Goal: Task Accomplishment & Management: Manage account settings

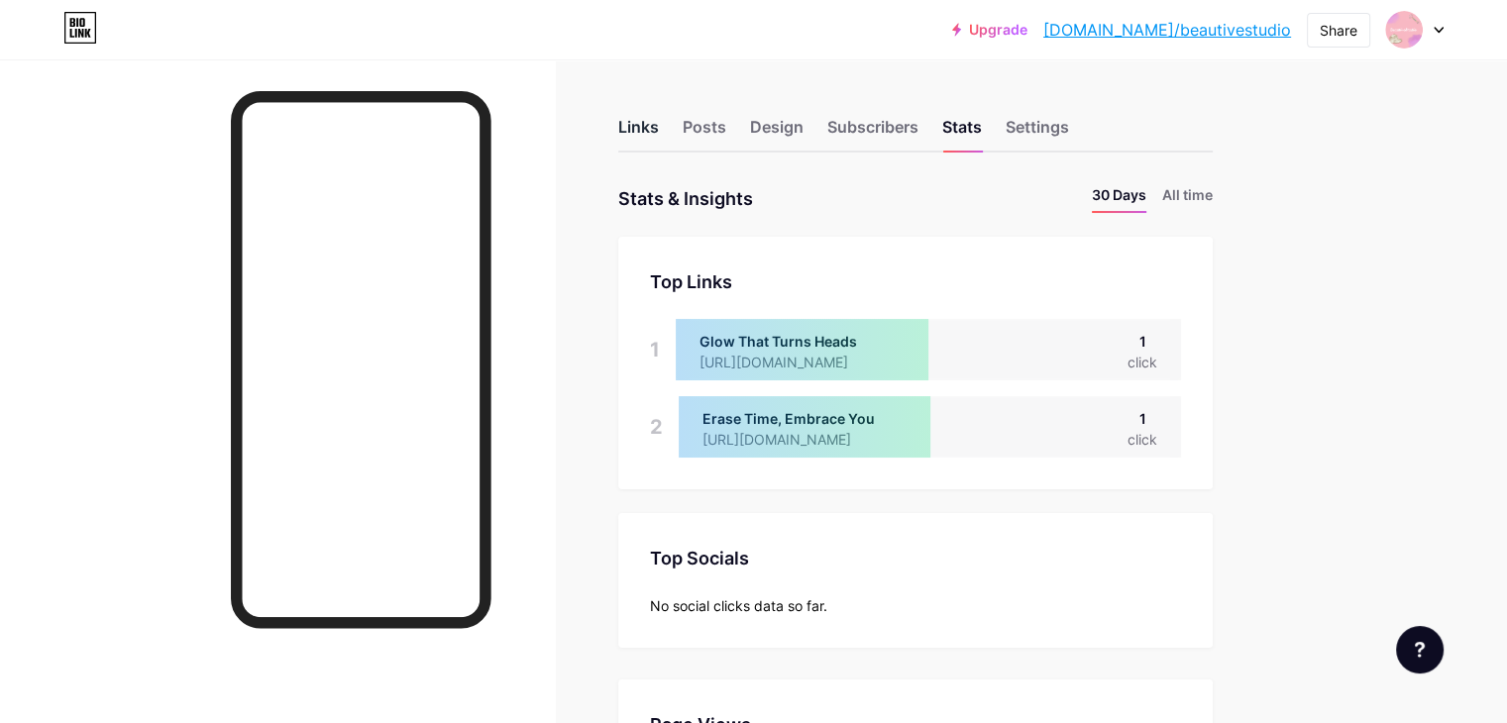
click at [659, 129] on div "Links" at bounding box center [638, 133] width 41 height 36
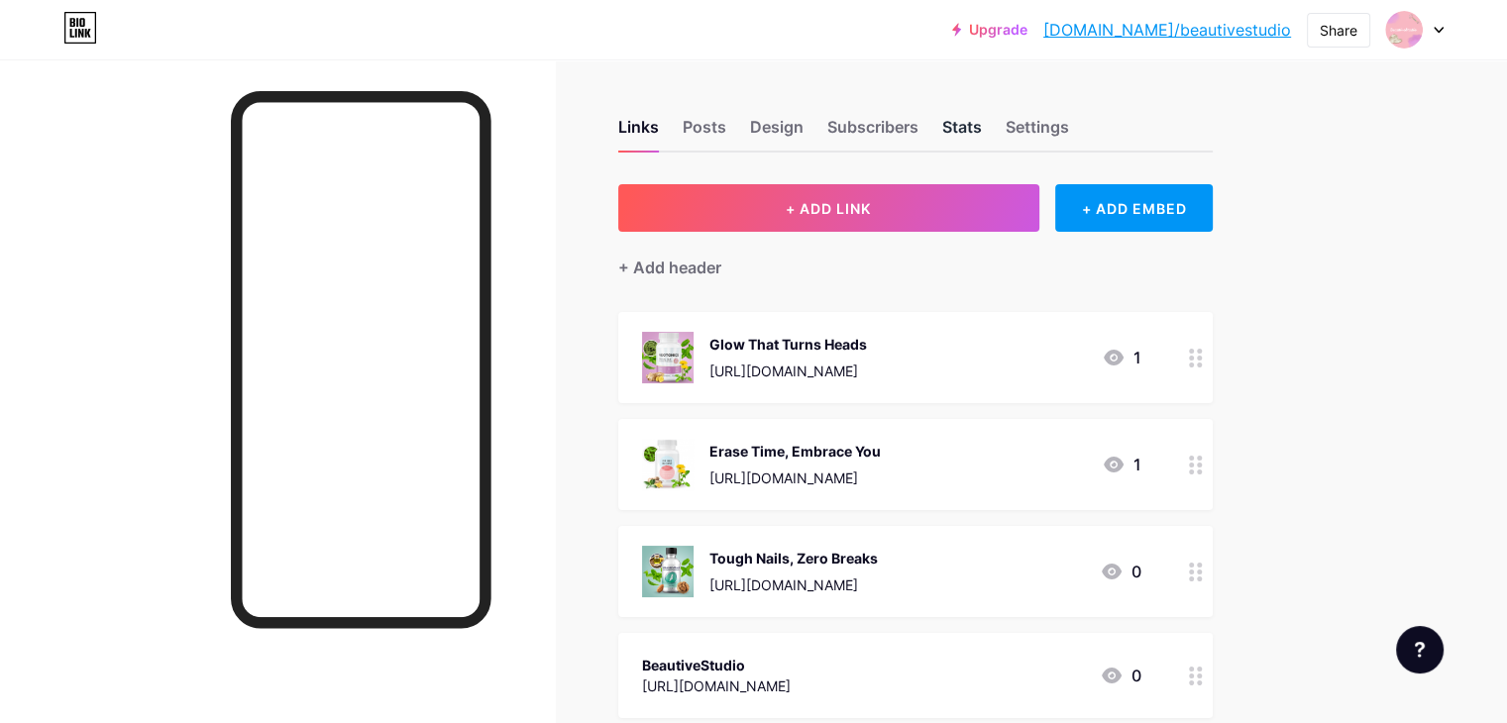
click at [982, 137] on div "Stats" at bounding box center [962, 133] width 40 height 36
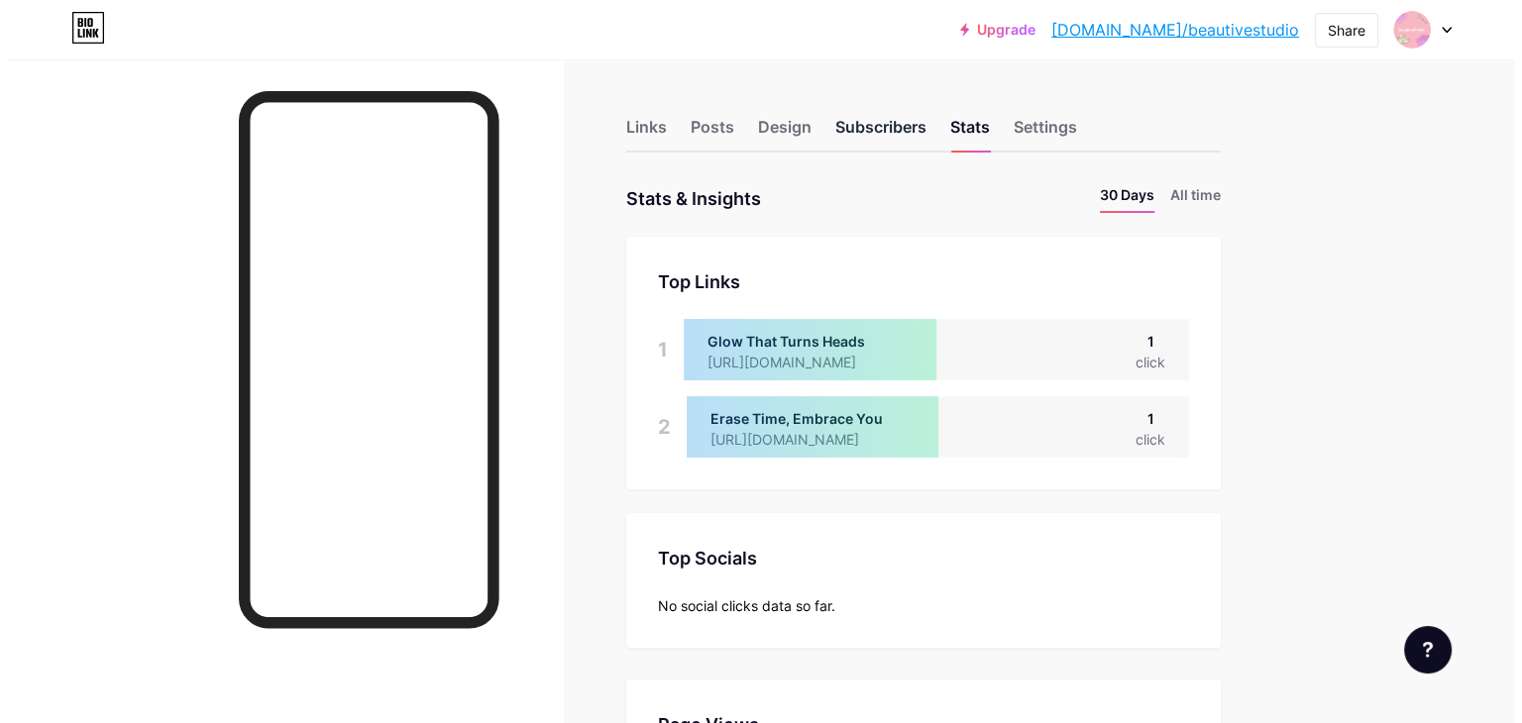
scroll to position [722, 1506]
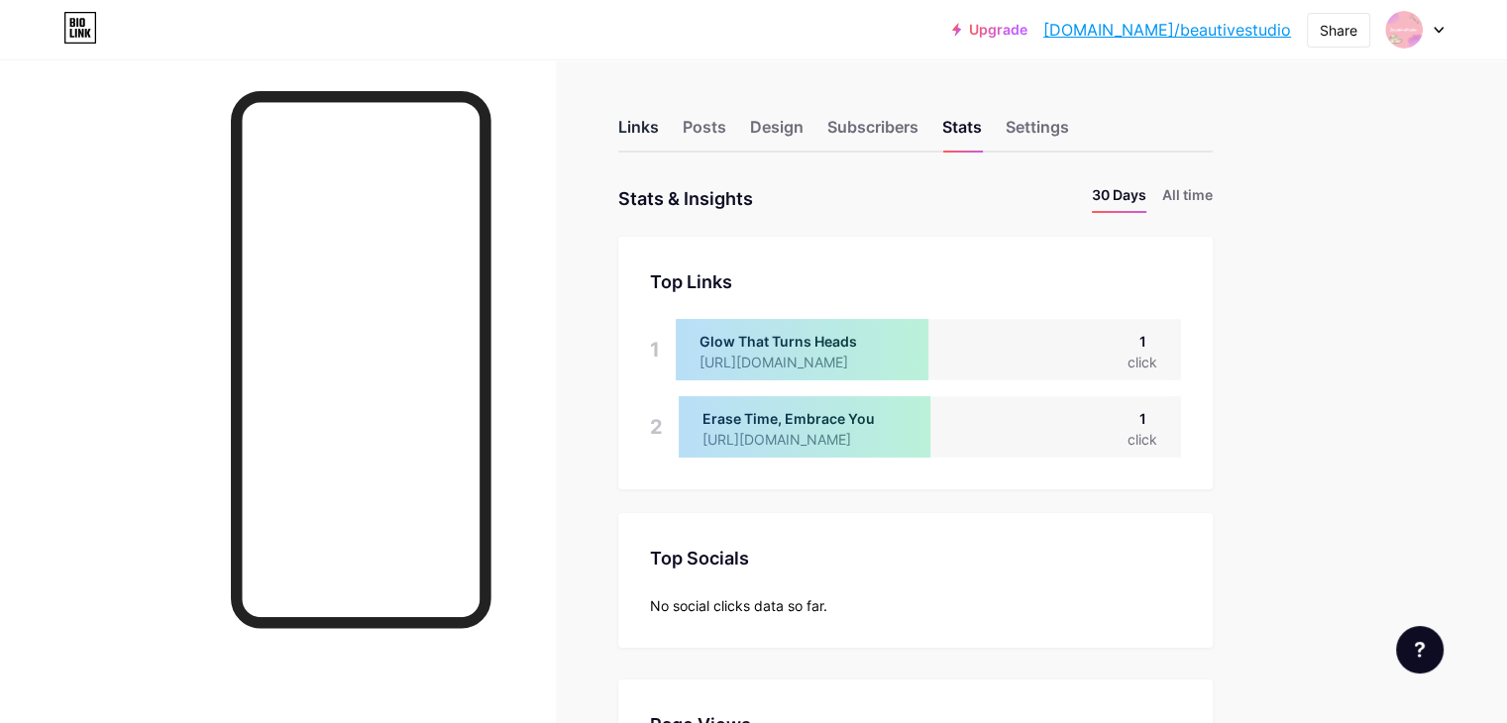
click at [659, 125] on div "Links" at bounding box center [638, 133] width 41 height 36
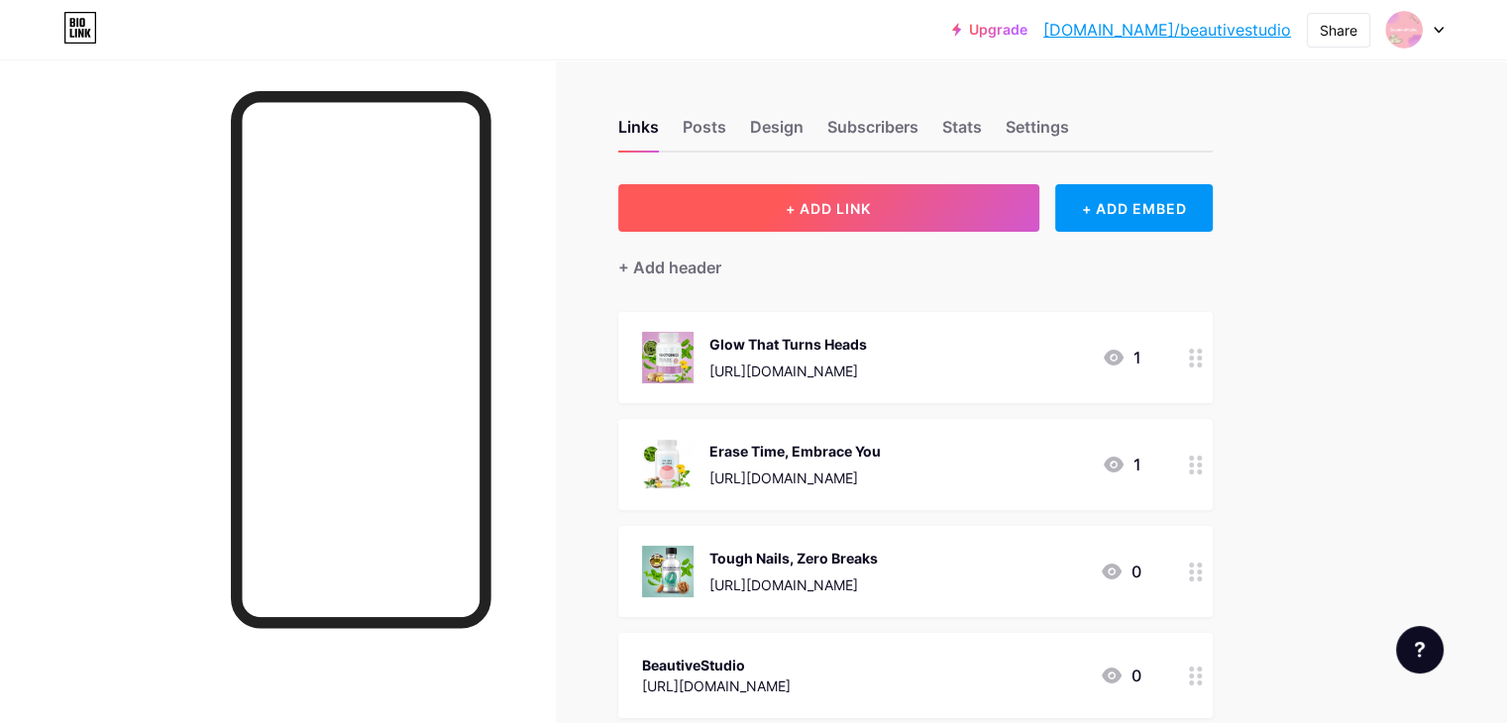
drag, startPoint x: 1094, startPoint y: 343, endPoint x: 920, endPoint y: 228, distance: 208.9
click at [920, 228] on button "+ ADD LINK" at bounding box center [828, 208] width 421 height 48
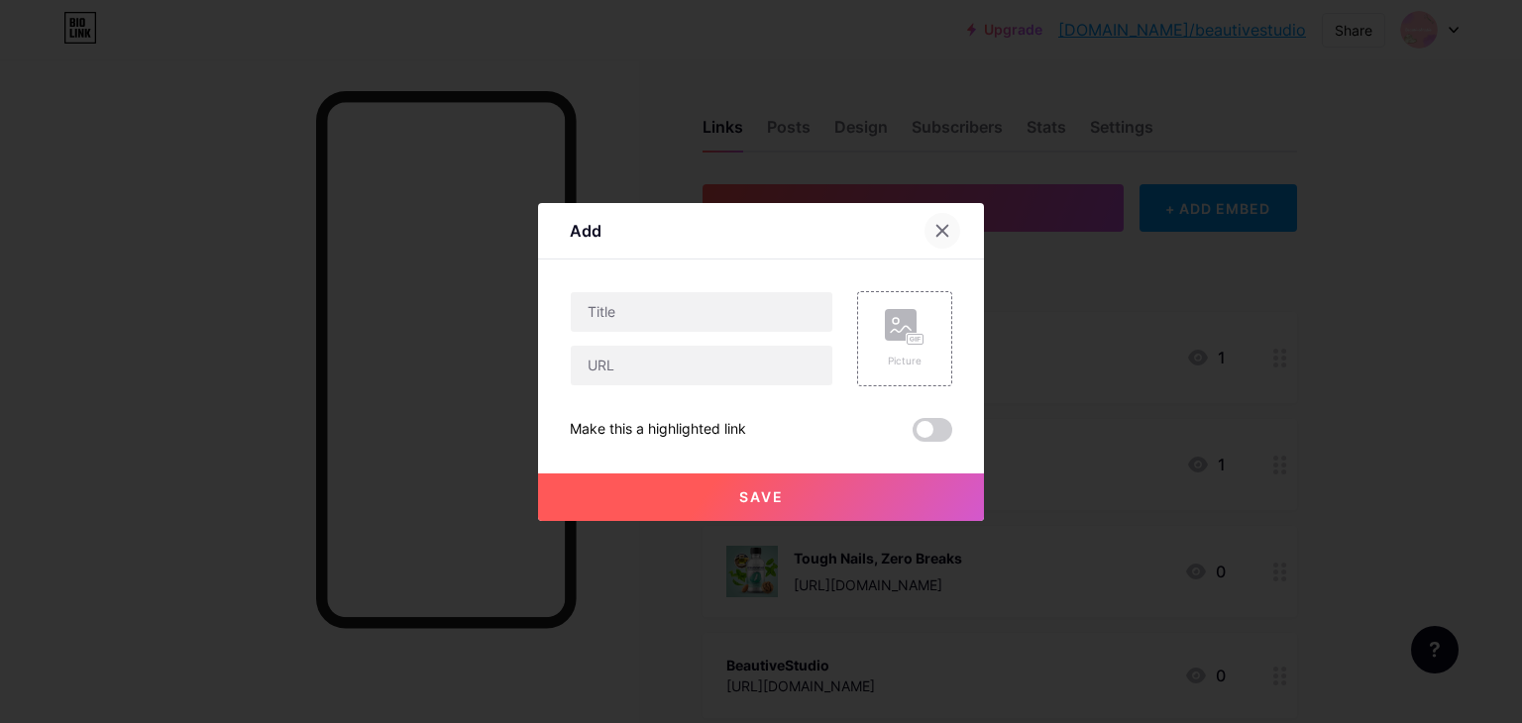
click at [938, 226] on icon at bounding box center [943, 230] width 11 height 11
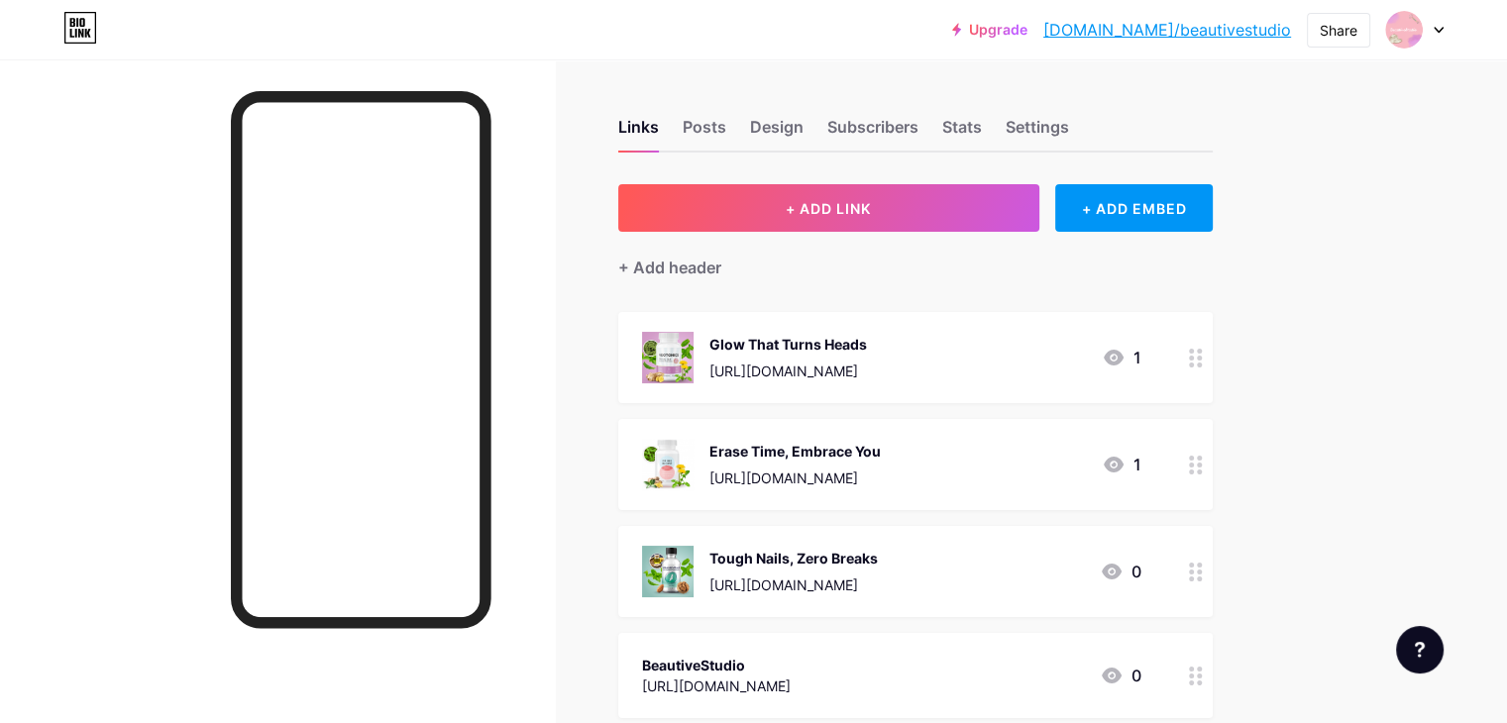
click at [867, 355] on div "Glow That Turns Heads [URL][DOMAIN_NAME]" at bounding box center [789, 358] width 158 height 52
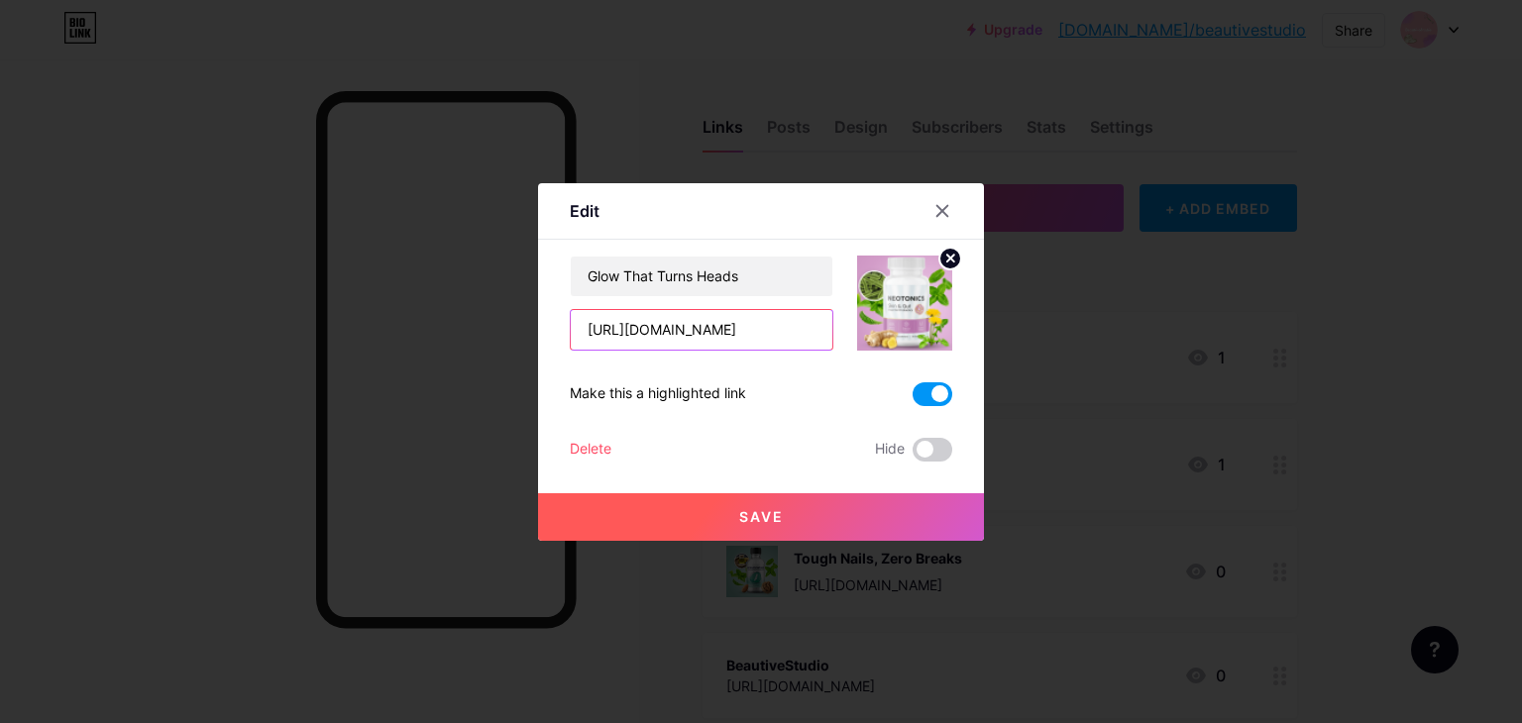
click at [777, 326] on input "[URL][DOMAIN_NAME]" at bounding box center [702, 330] width 262 height 40
type input "[URL][DOMAIN_NAME]"
click at [788, 508] on button "Save" at bounding box center [761, 518] width 446 height 48
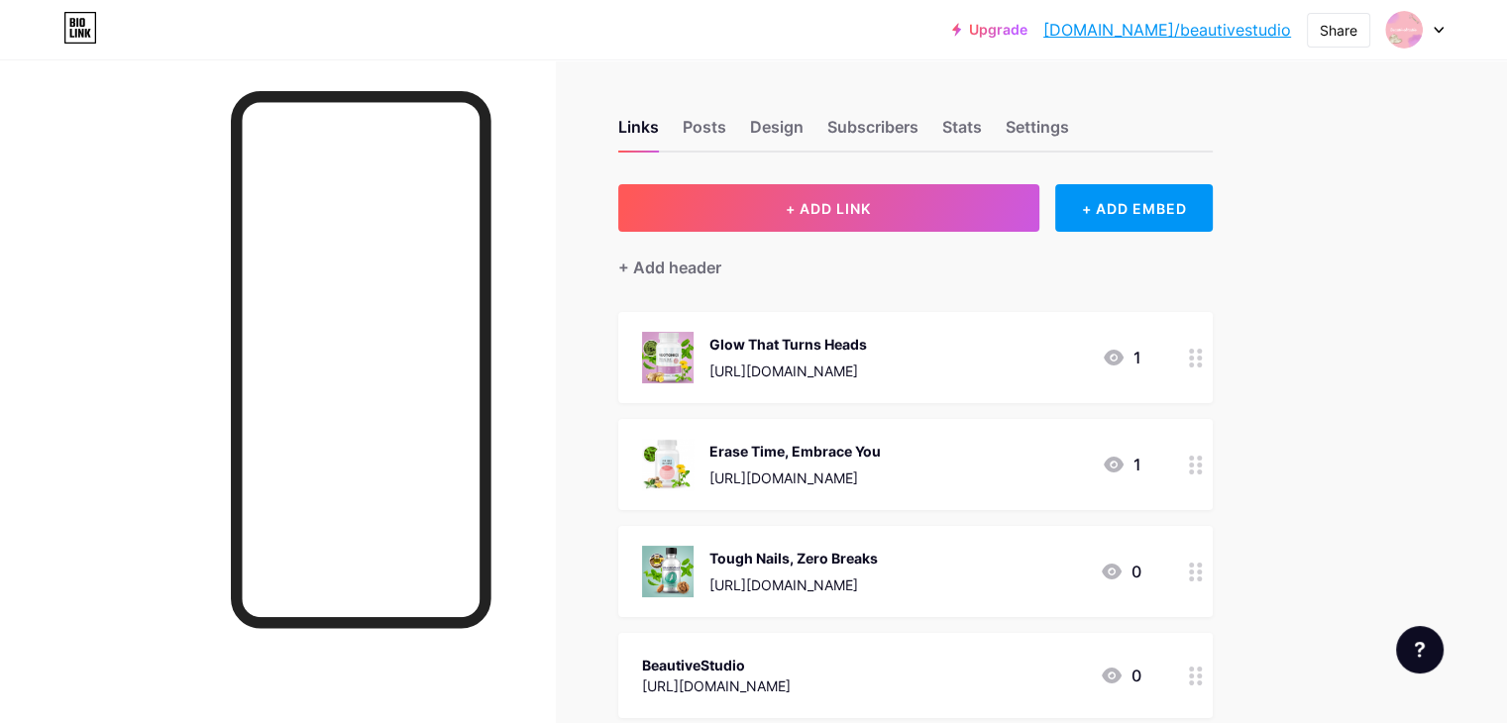
click at [867, 377] on div "[URL][DOMAIN_NAME]" at bounding box center [789, 371] width 158 height 21
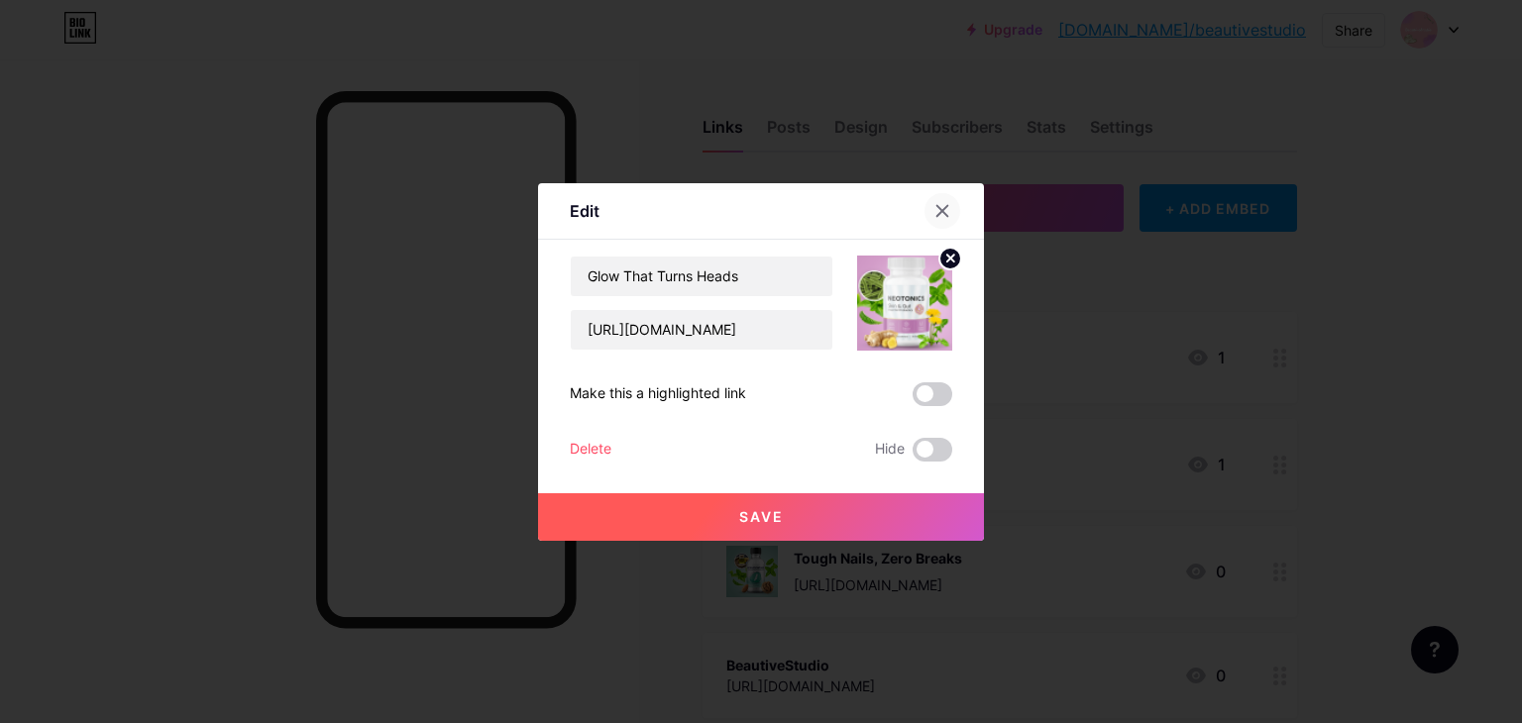
click at [932, 200] on div at bounding box center [943, 211] width 36 height 36
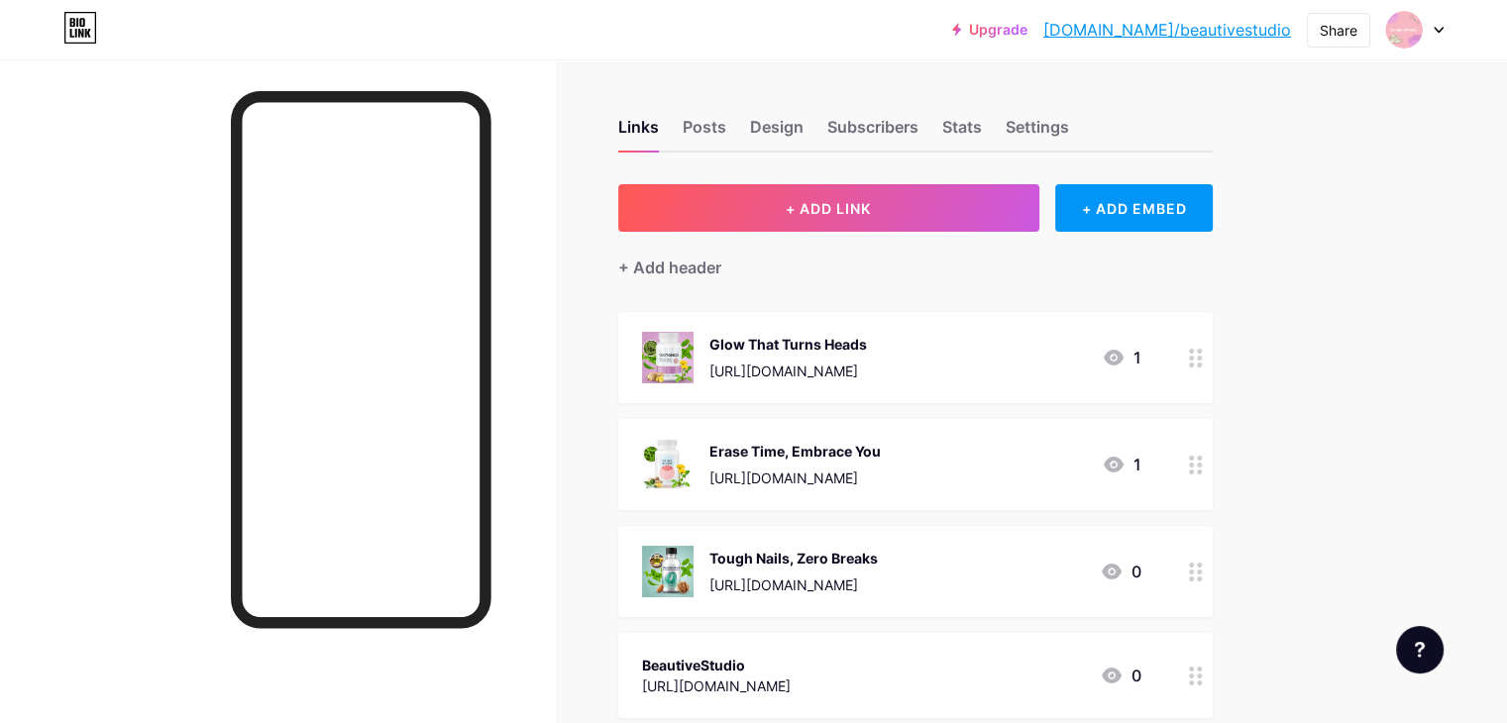
click at [1165, 30] on link "[DOMAIN_NAME]/beautivestudio" at bounding box center [1168, 30] width 248 height 24
click at [878, 560] on div "Tough Nails, Zero Breaks" at bounding box center [794, 558] width 168 height 21
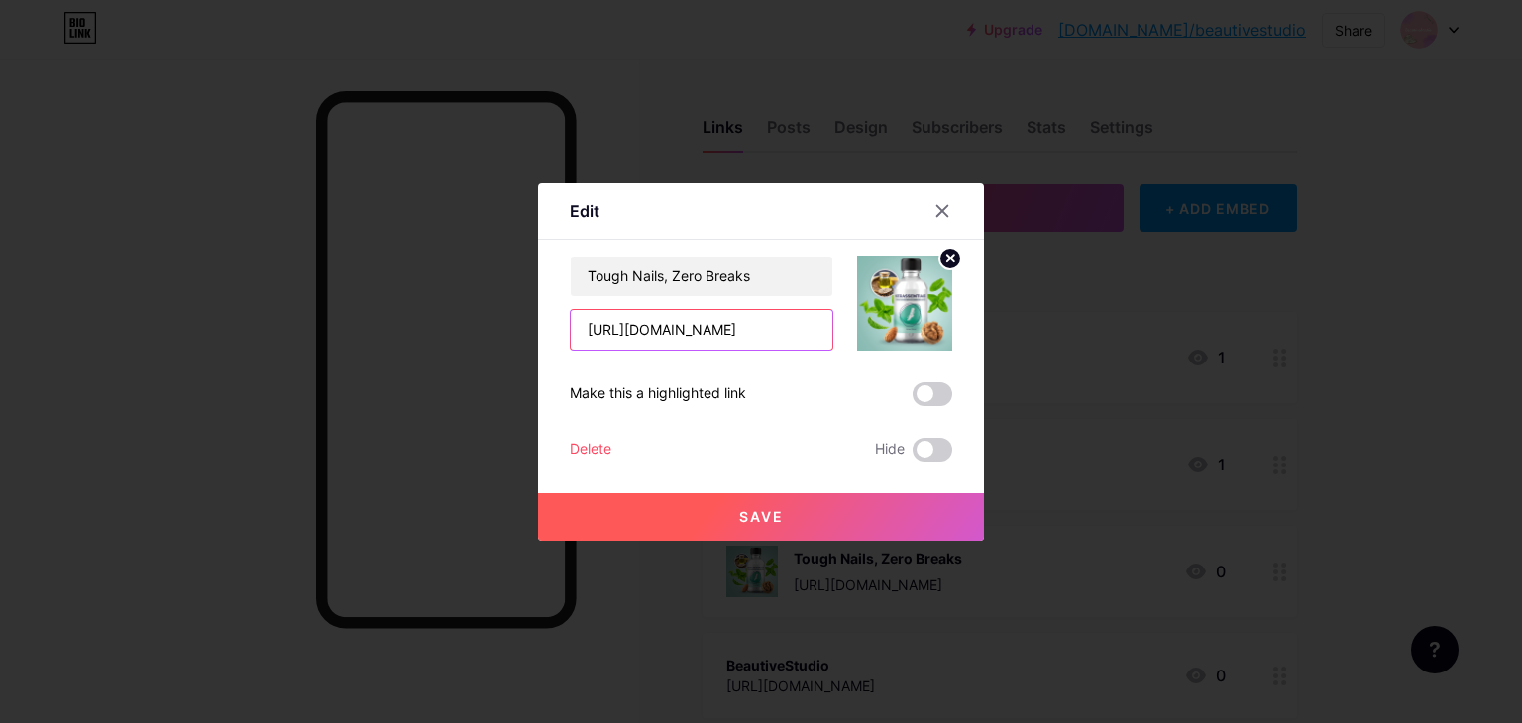
click at [776, 325] on input "[URL][DOMAIN_NAME]" at bounding box center [702, 330] width 262 height 40
type input "[URL][DOMAIN_NAME]"
click at [833, 503] on button "Save" at bounding box center [761, 518] width 446 height 48
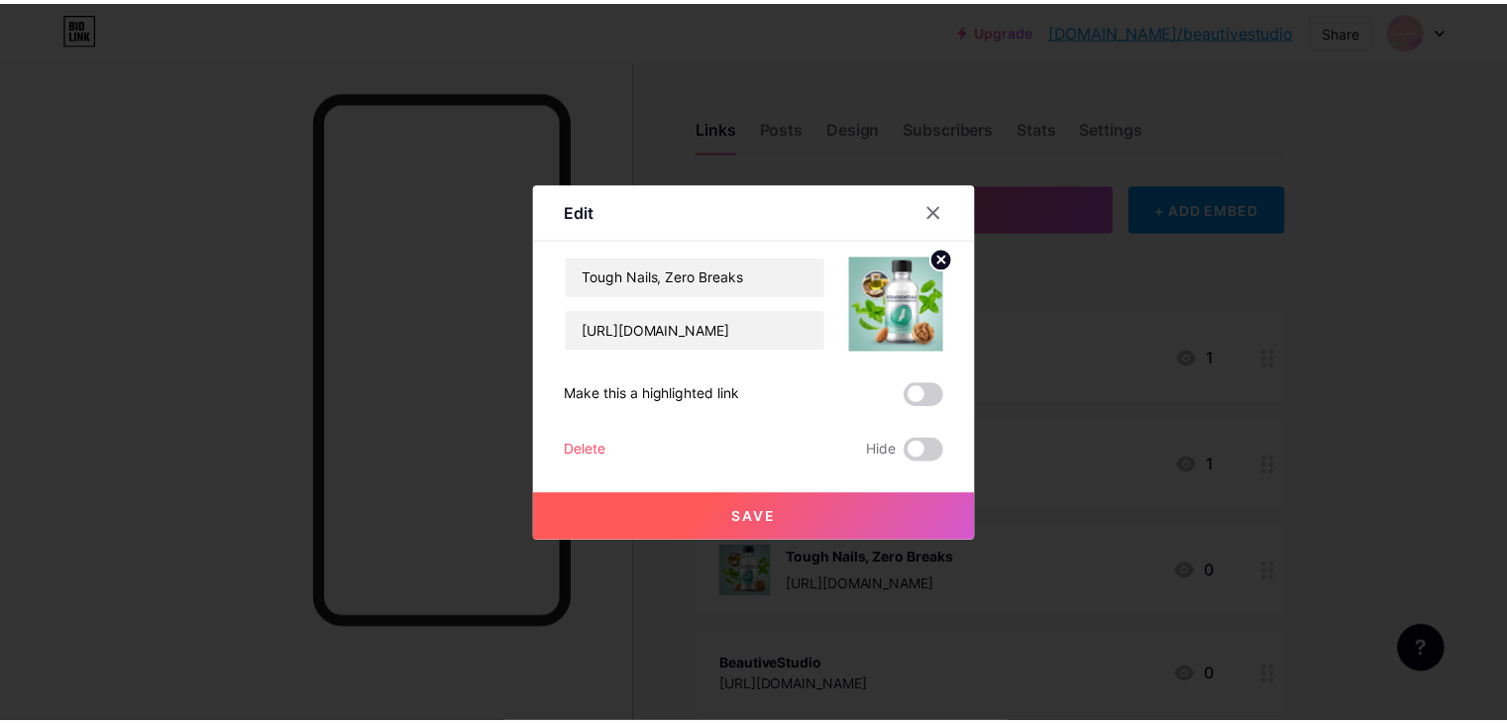
scroll to position [0, 0]
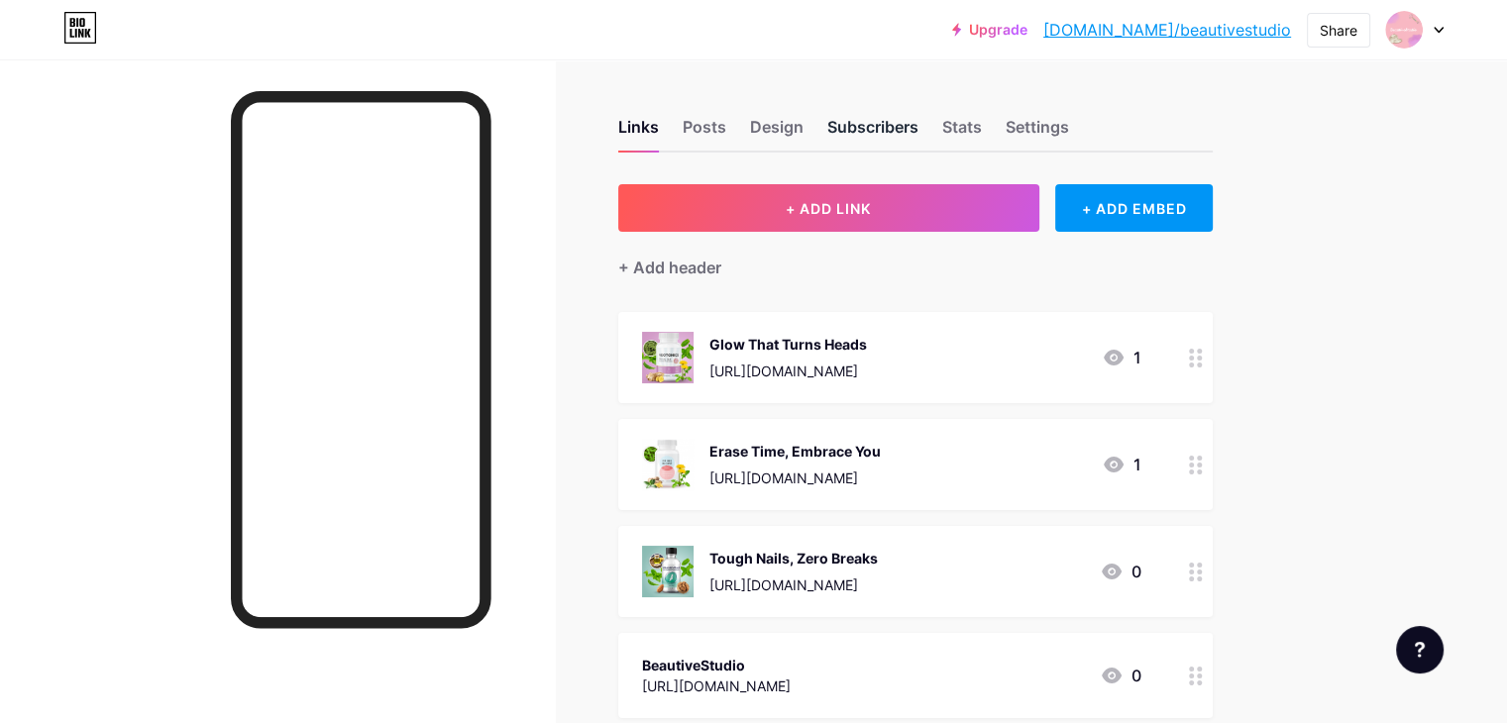
click at [919, 143] on div "Subscribers" at bounding box center [873, 133] width 91 height 36
click at [982, 136] on div "Stats" at bounding box center [962, 133] width 40 height 36
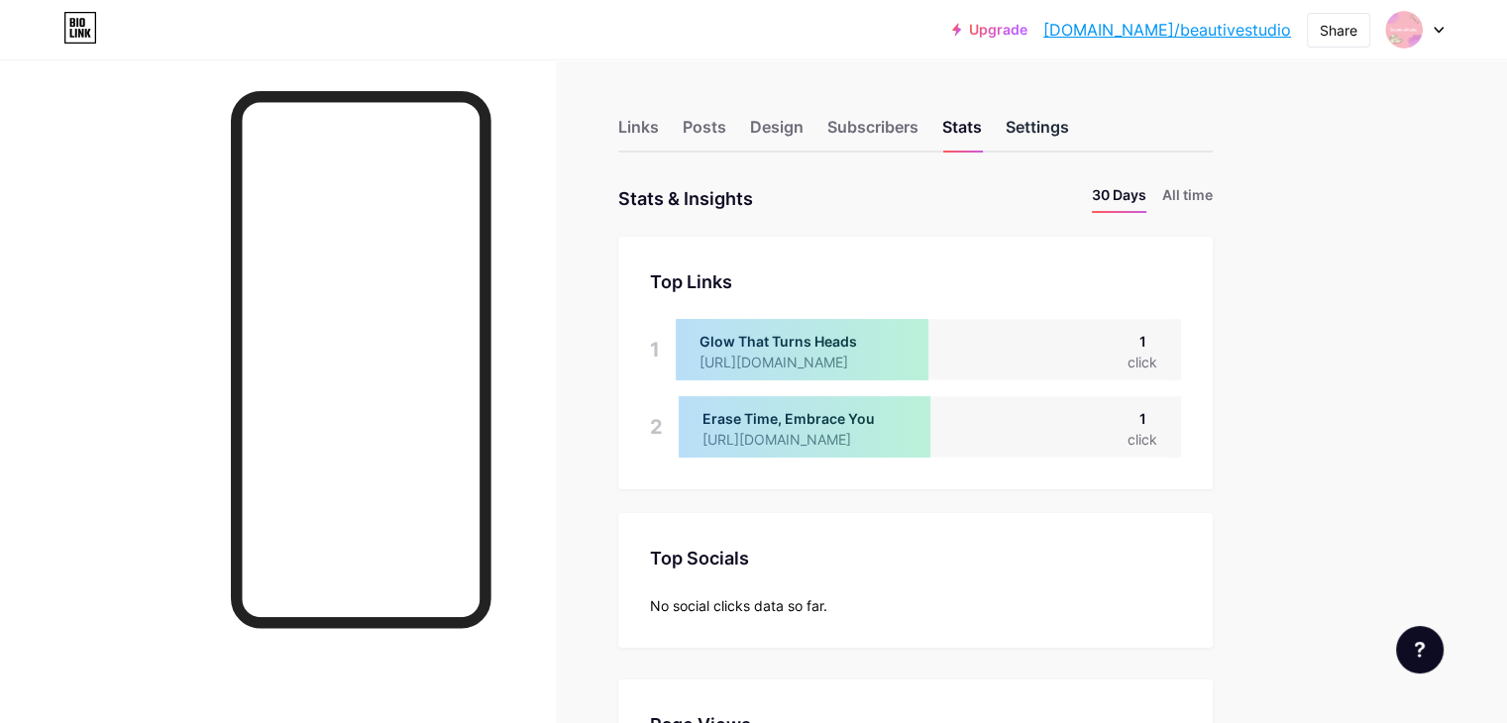
click at [1069, 116] on div "Settings" at bounding box center [1037, 133] width 63 height 36
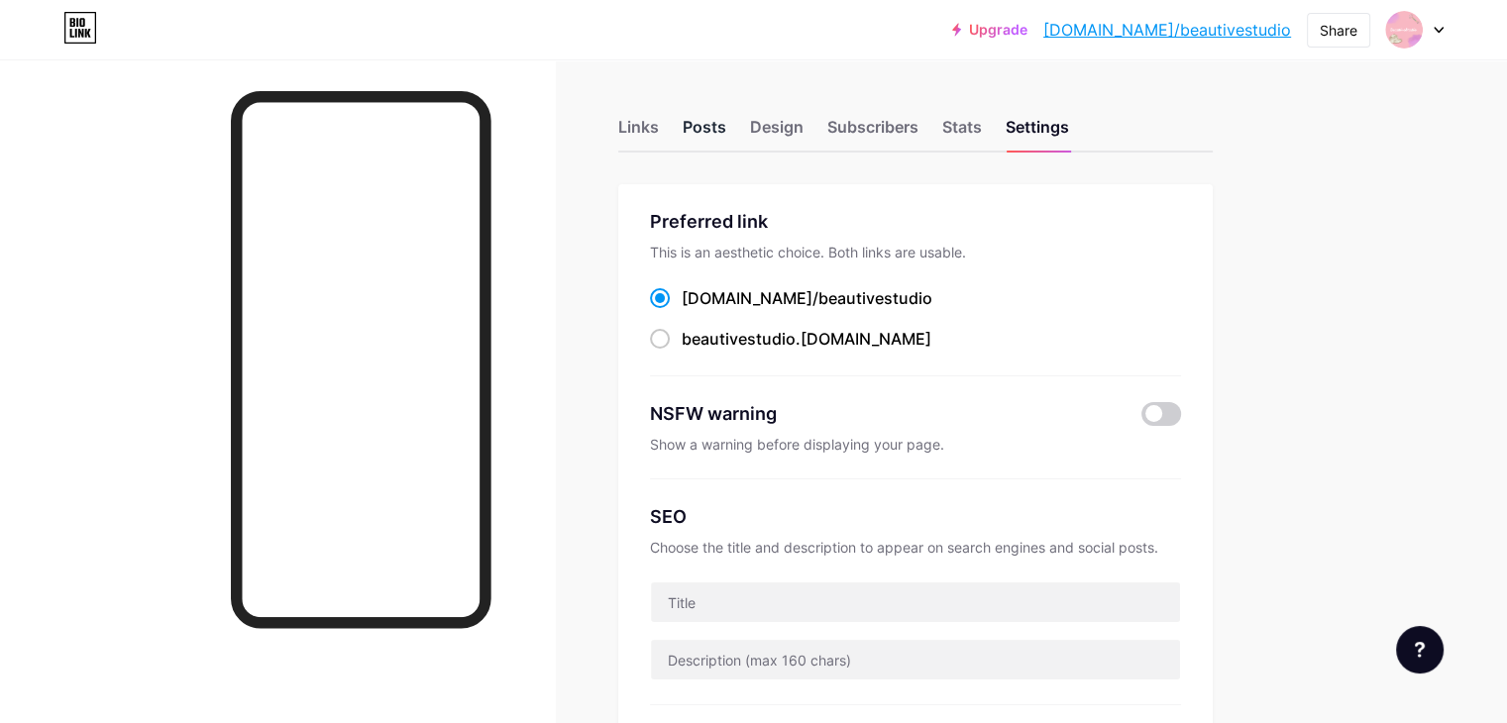
click at [726, 139] on div "Posts" at bounding box center [705, 133] width 44 height 36
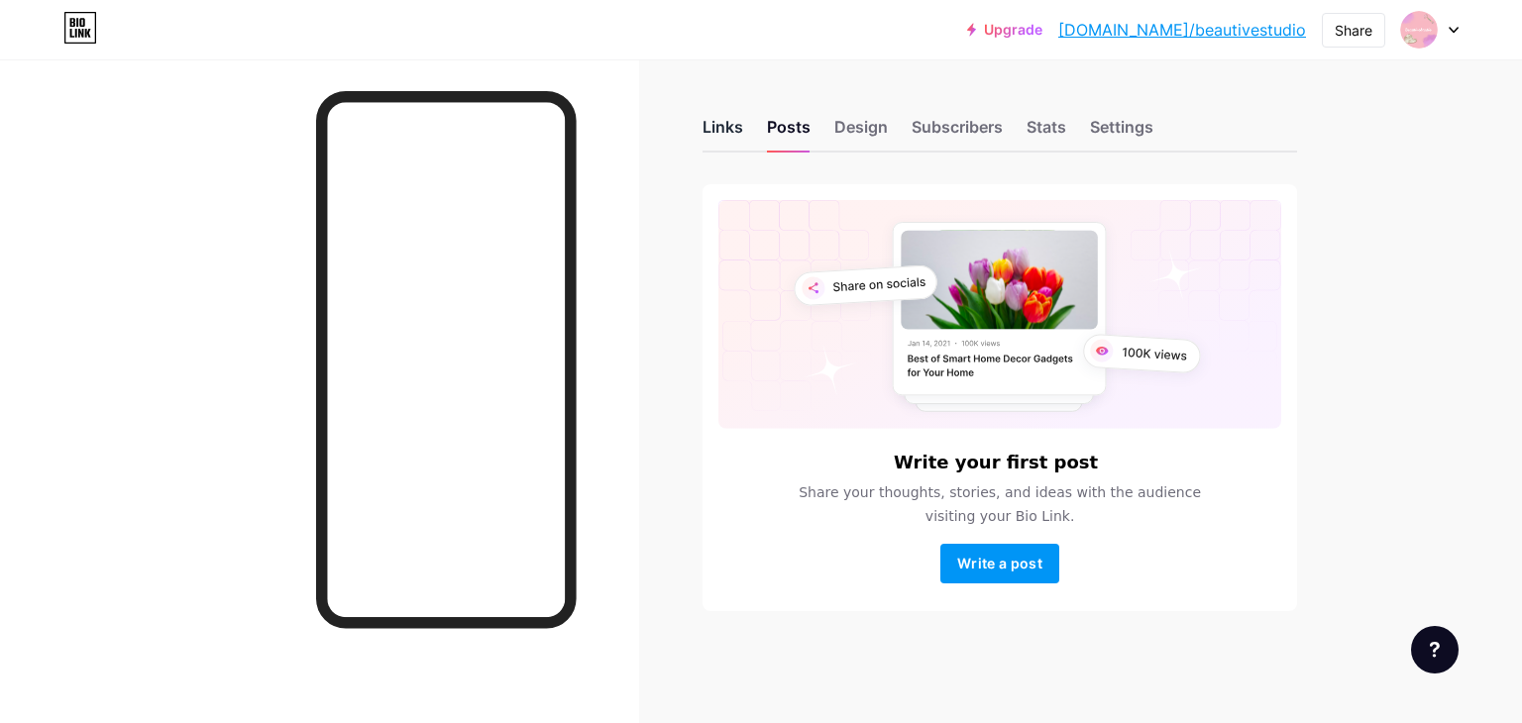
click at [729, 128] on div "Links" at bounding box center [723, 133] width 41 height 36
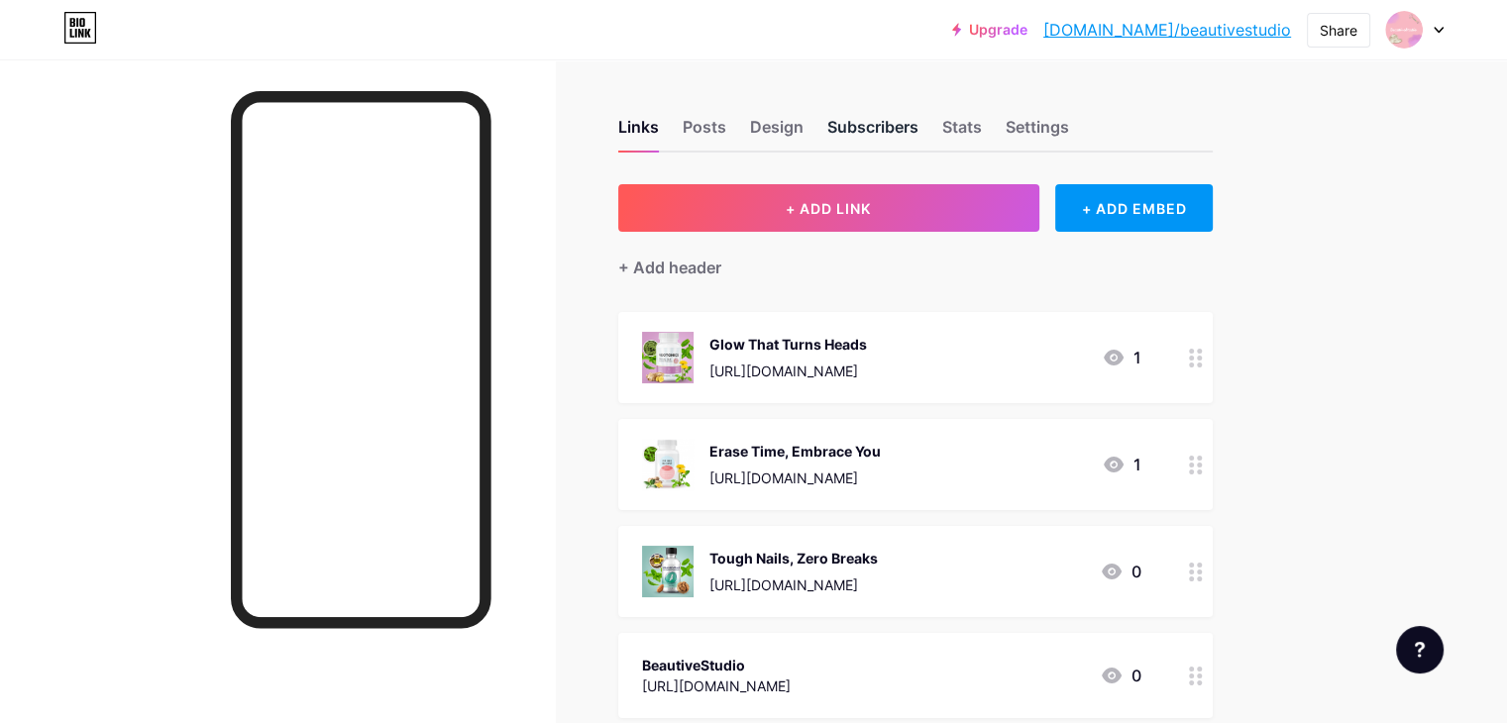
click at [919, 134] on div "Subscribers" at bounding box center [873, 133] width 91 height 36
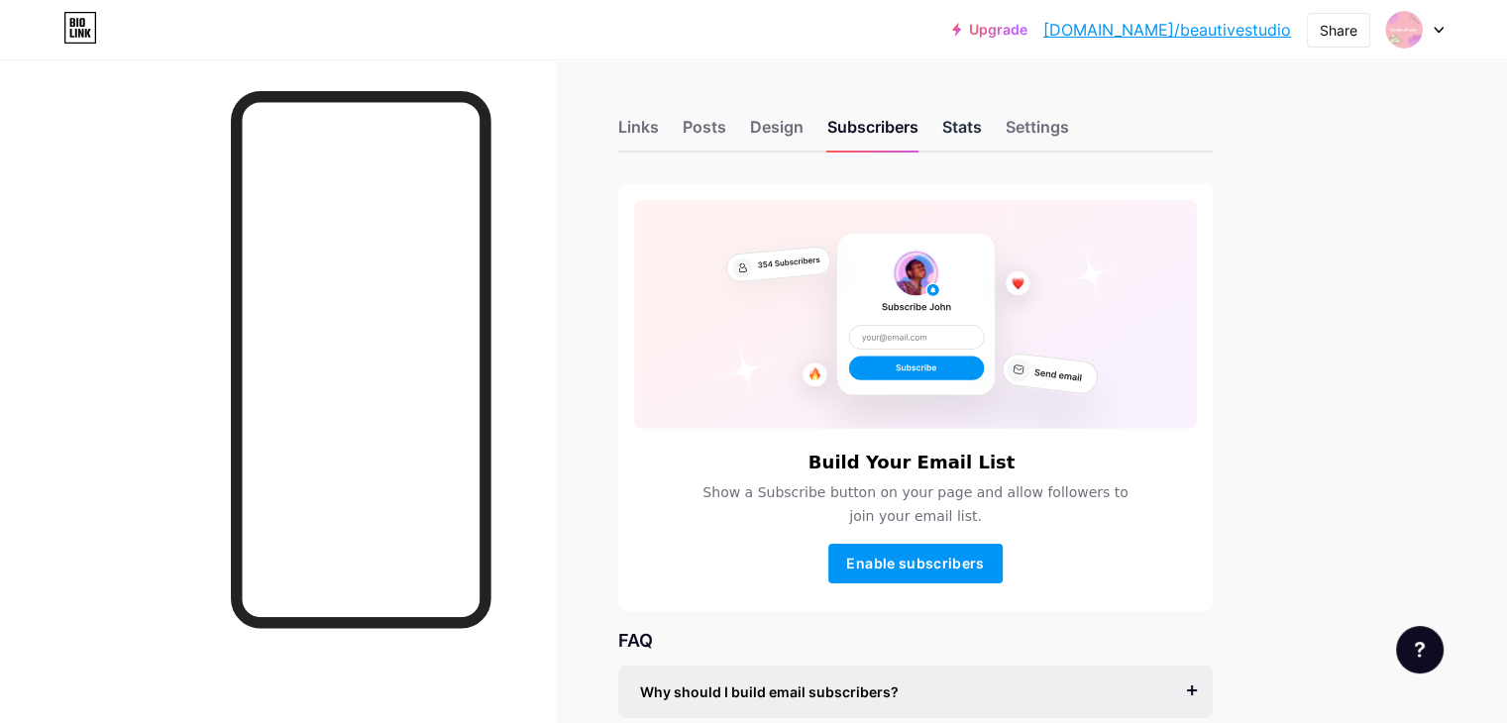
click at [982, 124] on div "Stats" at bounding box center [962, 133] width 40 height 36
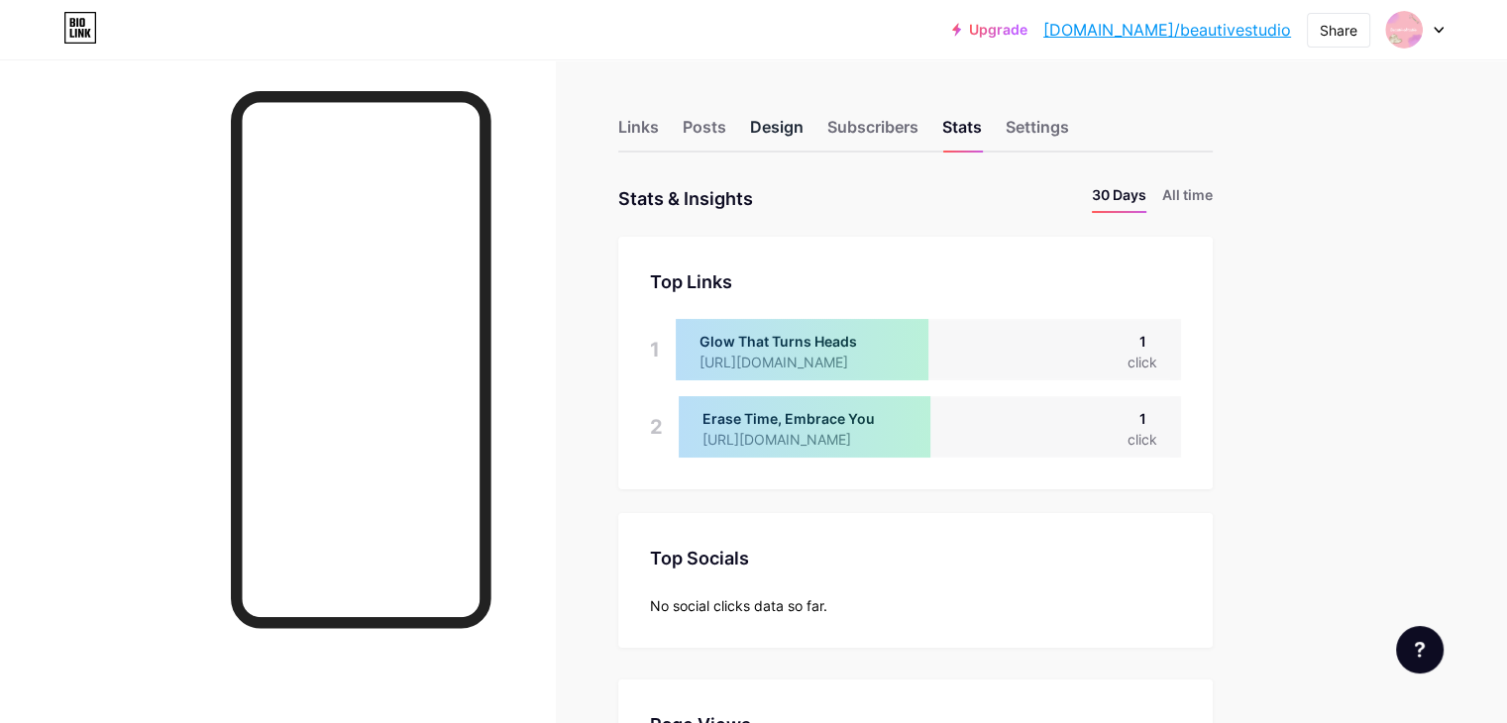
scroll to position [722, 1506]
click at [804, 132] on div "Design" at bounding box center [777, 133] width 54 height 36
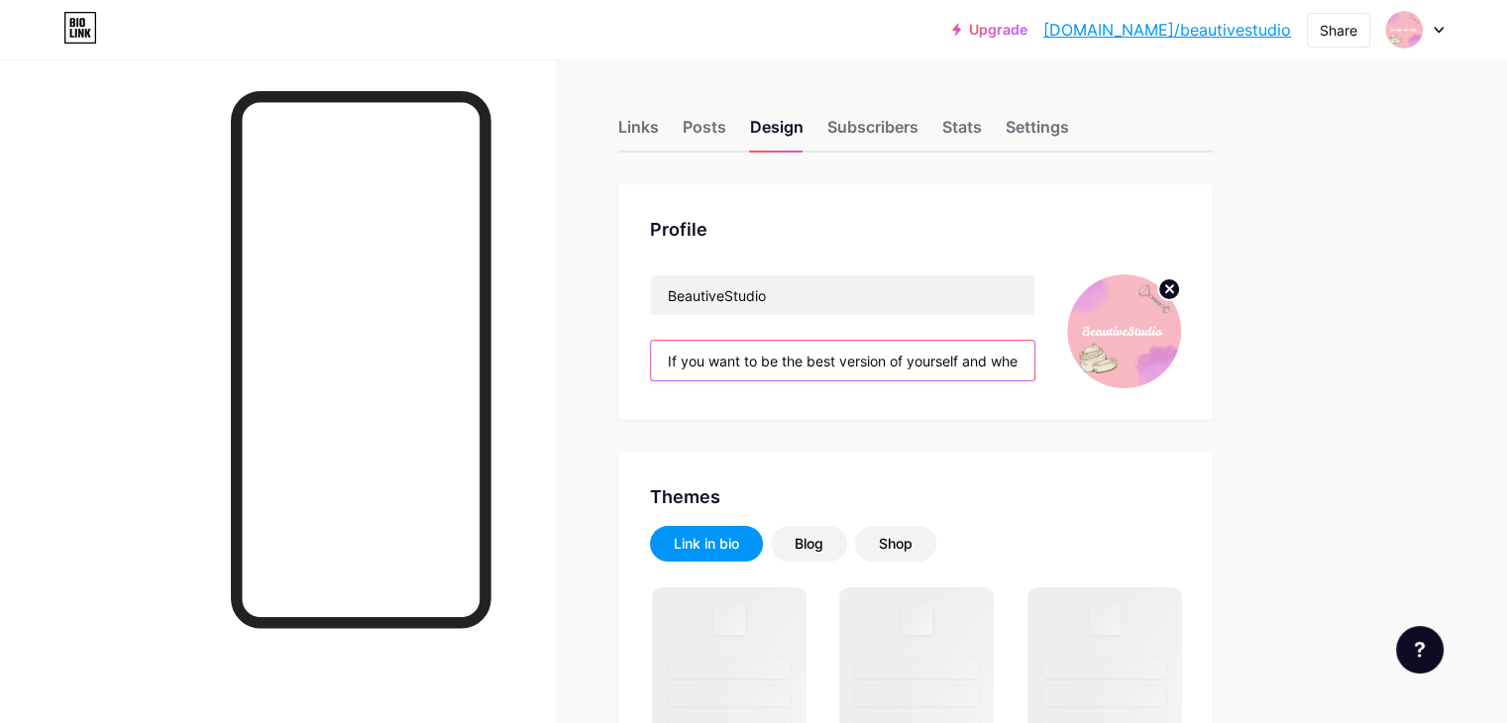
click at [1030, 363] on input "If you want to be the best version of yourself and when you look in the mirror …" at bounding box center [843, 361] width 384 height 40
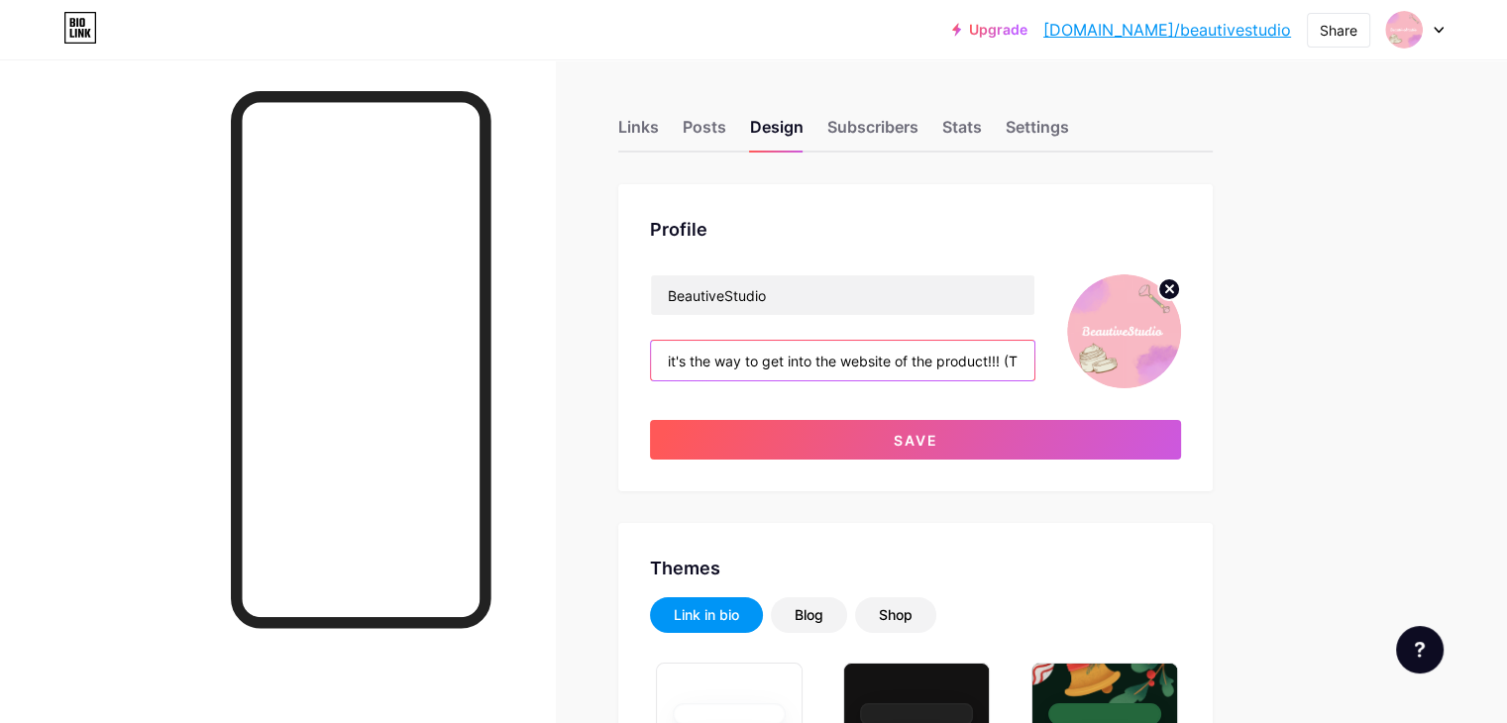
scroll to position [0, 1328]
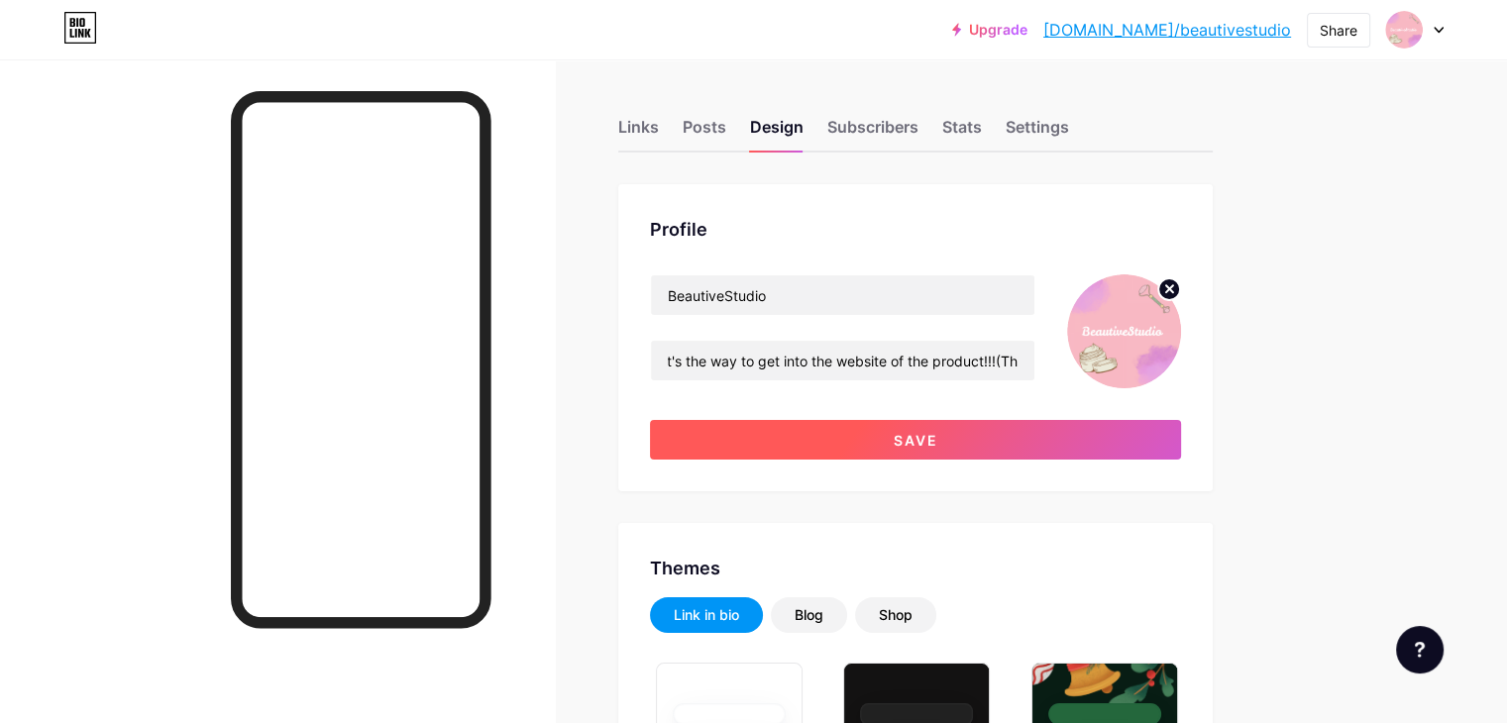
click at [1131, 445] on button "Save" at bounding box center [915, 440] width 531 height 40
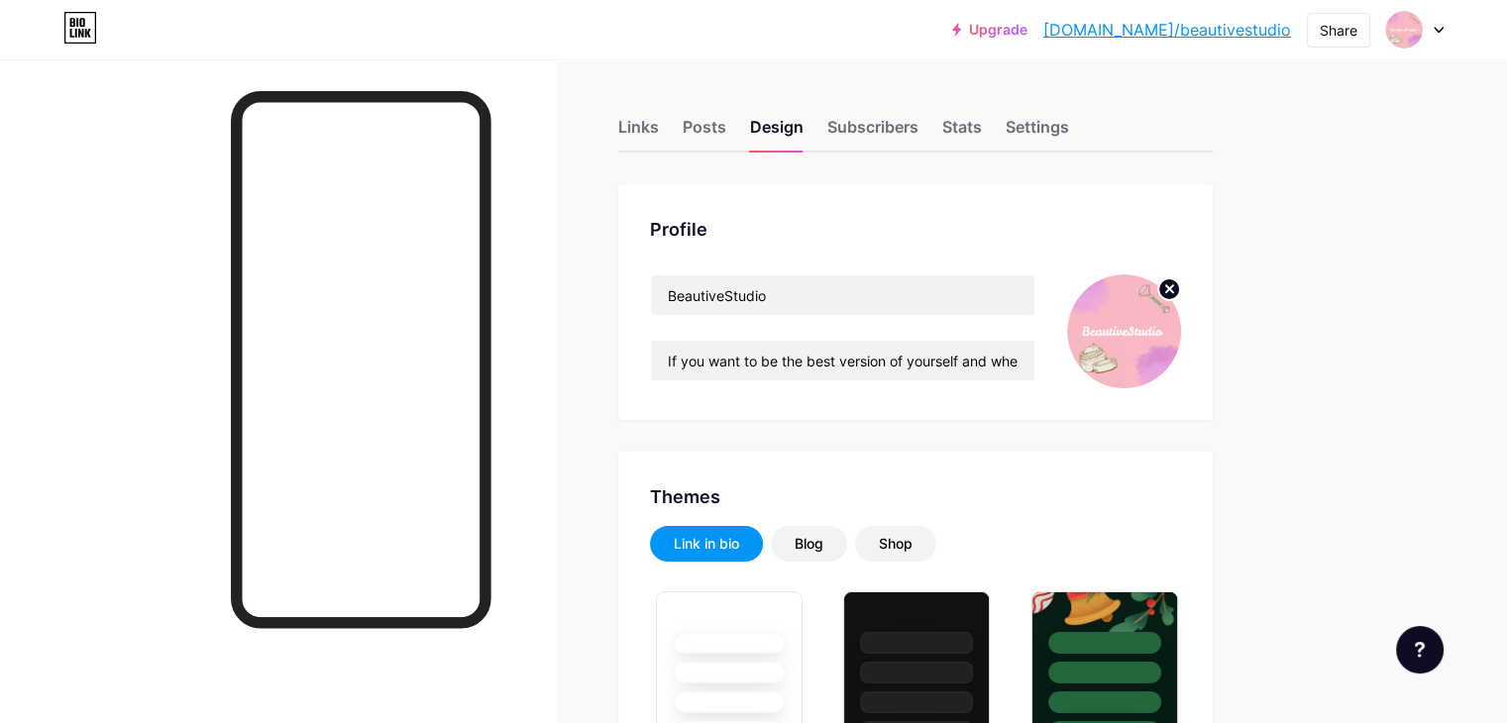
click at [1251, 24] on link "[DOMAIN_NAME]/beautivestudio" at bounding box center [1168, 30] width 248 height 24
click at [974, 362] on input "If you want to be the best version of yourself and when you look in the mirror …" at bounding box center [843, 361] width 384 height 40
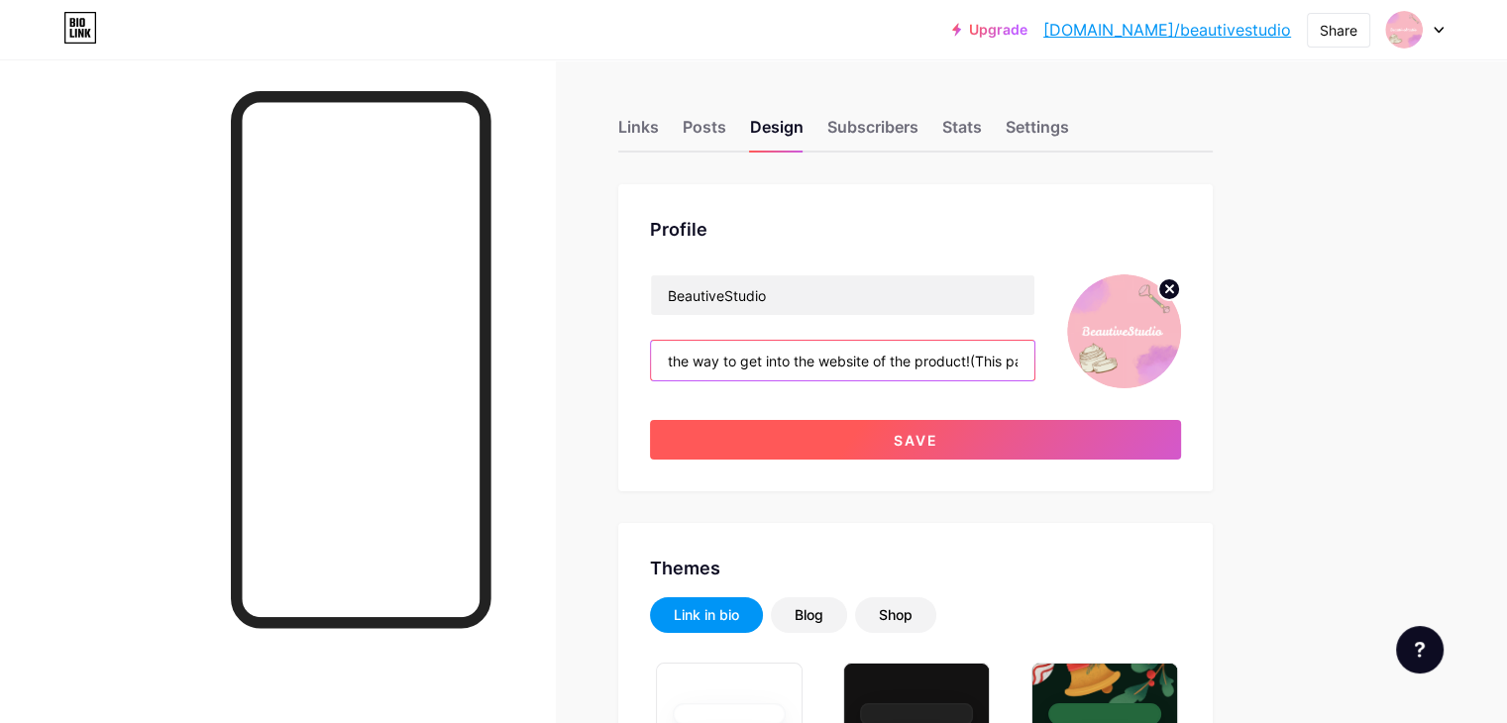
type input "If you want to be the best version of yourself and when you look in the mirror …"
click at [939, 438] on span "Save" at bounding box center [916, 440] width 45 height 17
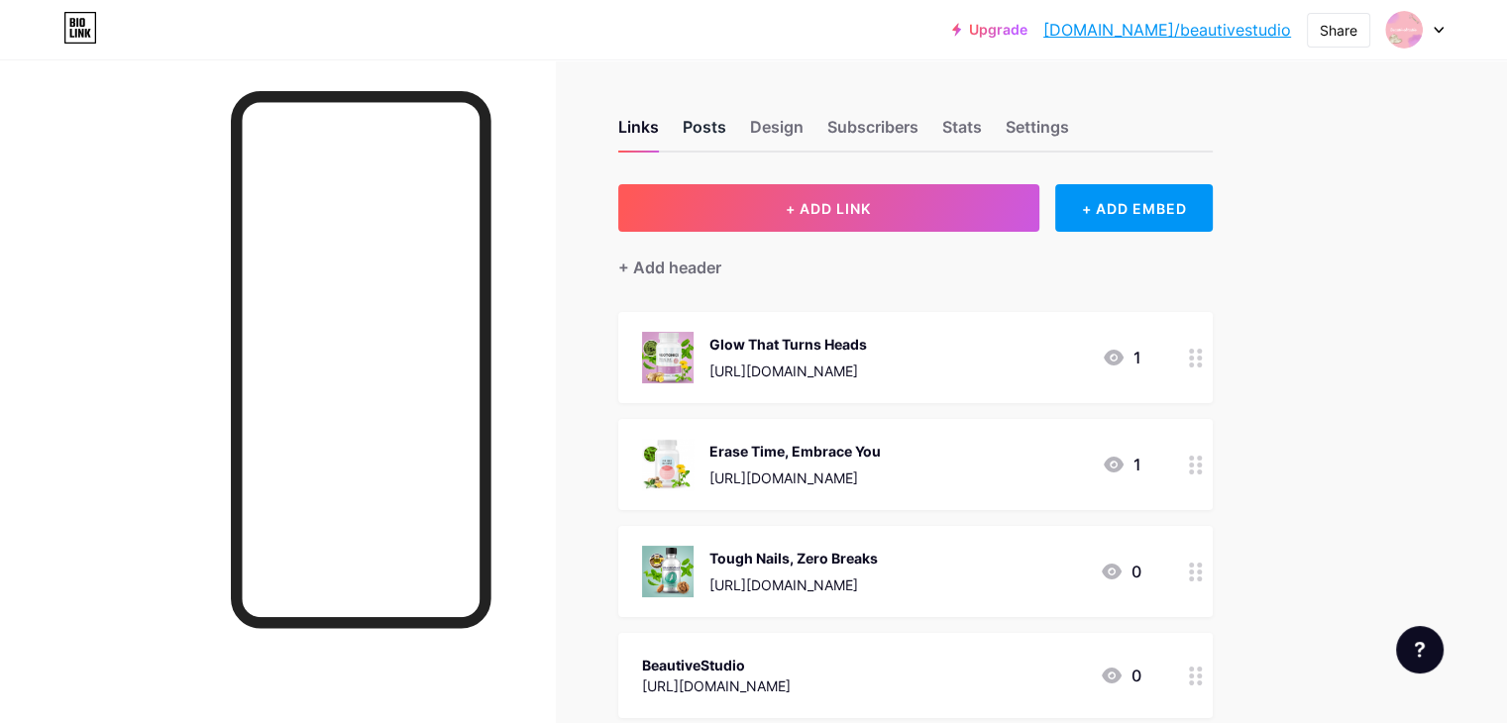
click at [726, 128] on div "Posts" at bounding box center [705, 133] width 44 height 36
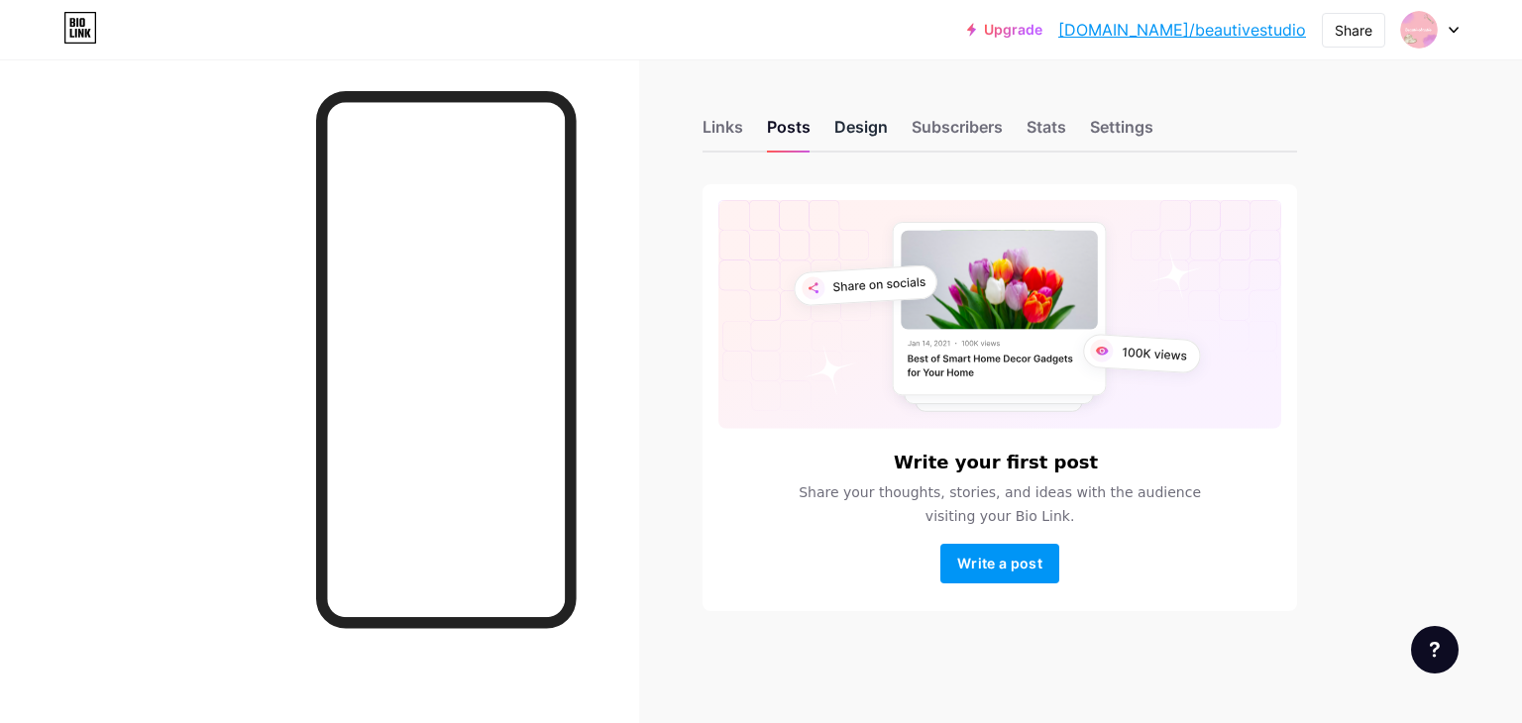
click at [842, 125] on div "Design" at bounding box center [861, 133] width 54 height 36
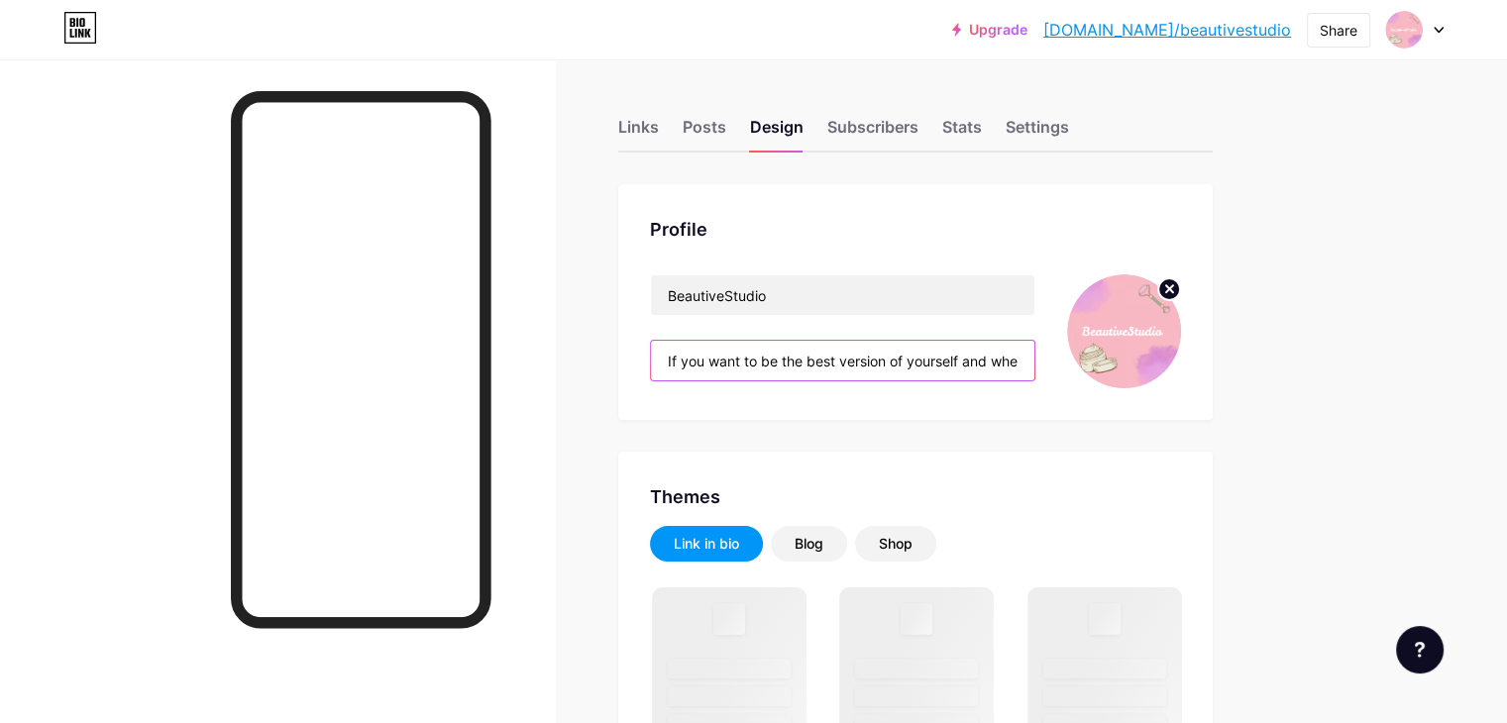
click at [1035, 365] on input "If you want to be the best version of yourself and when you look in the mirror …" at bounding box center [843, 361] width 384 height 40
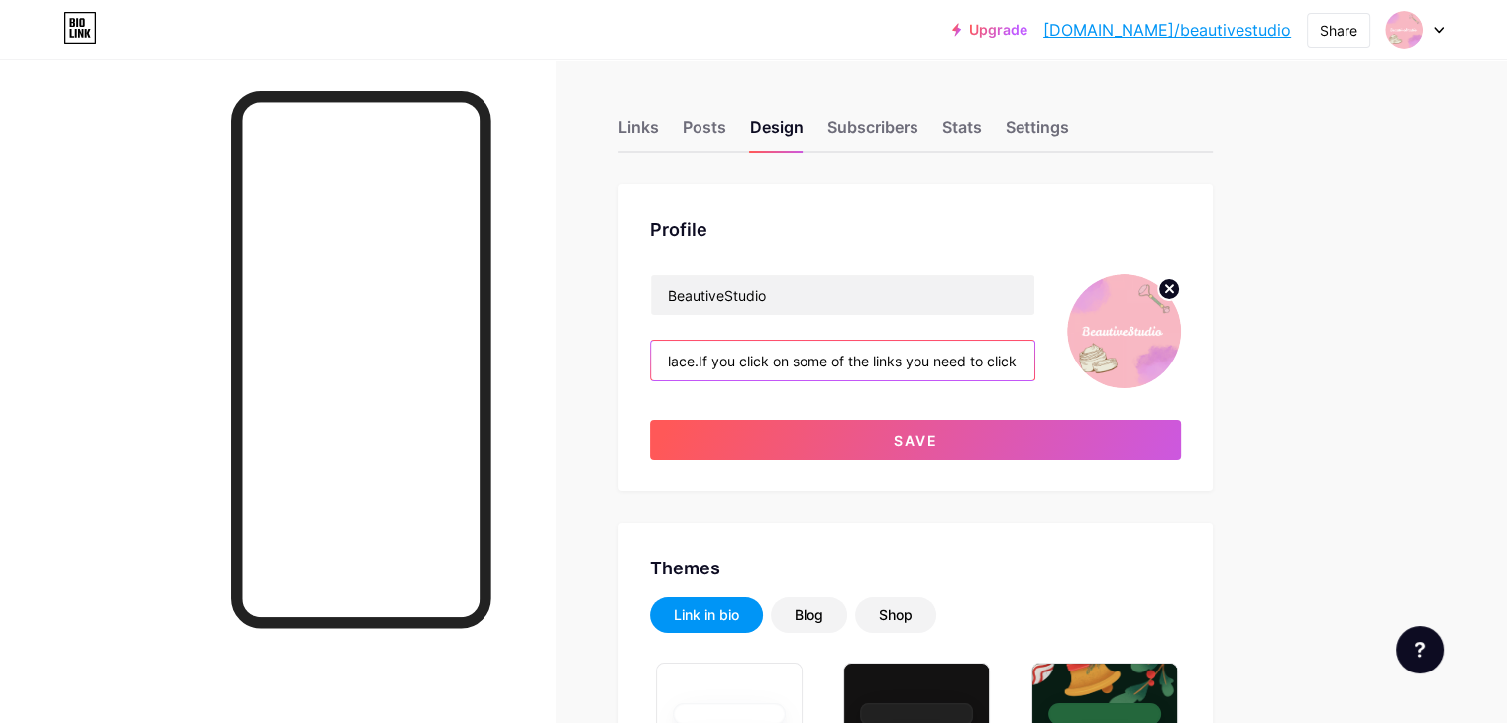
scroll to position [0, 760]
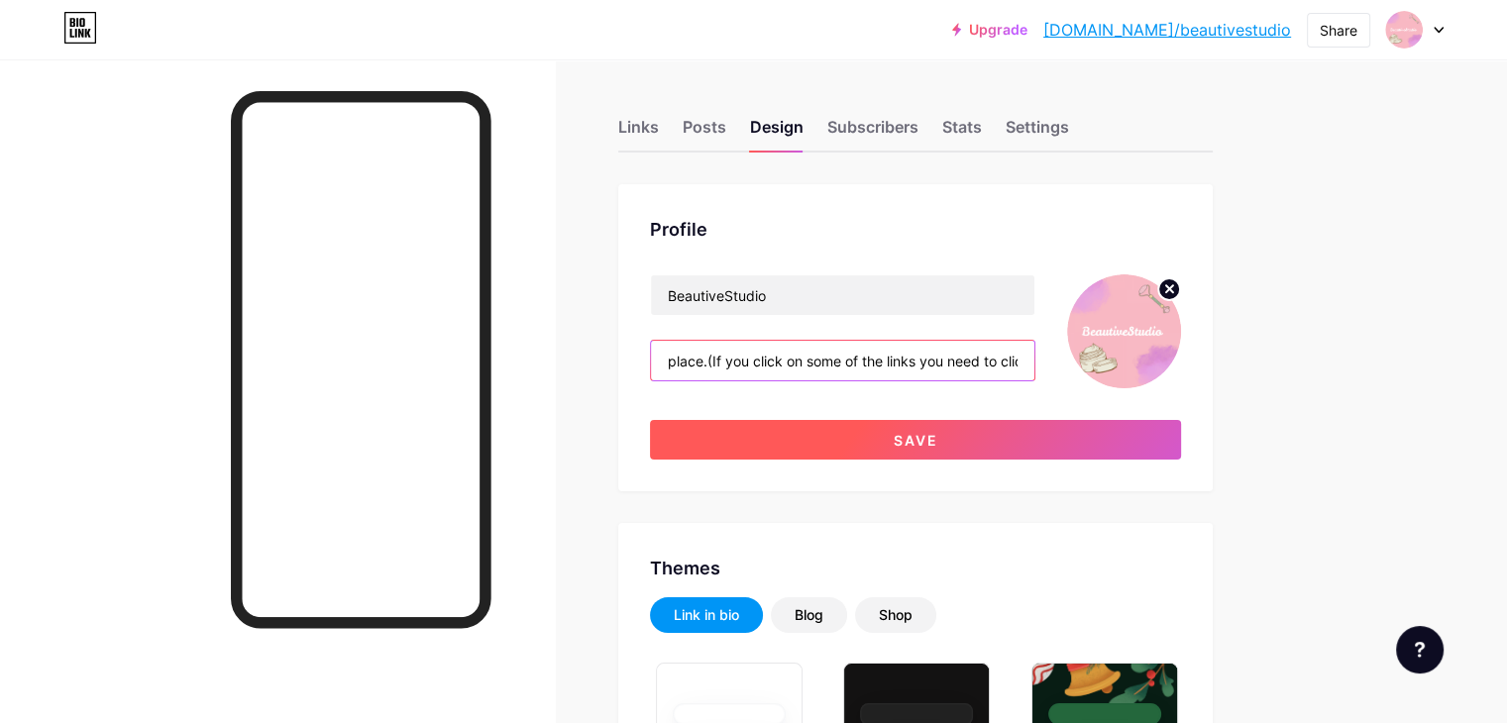
type input "If you want to be the best version of yourself and when you look in the mirror …"
click at [1129, 424] on button "Save" at bounding box center [915, 440] width 531 height 40
